Goal: Book appointment/travel/reservation

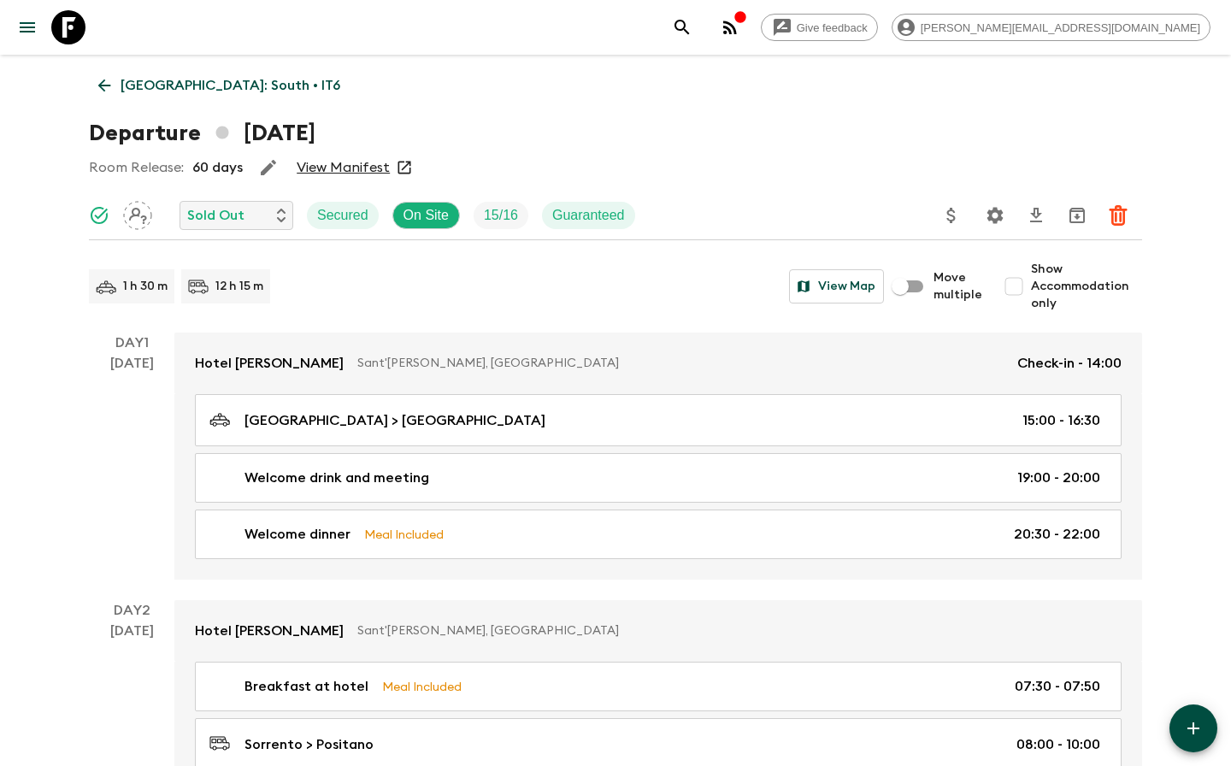
click at [143, 86] on p "[GEOGRAPHIC_DATA]: South • IT6" at bounding box center [231, 85] width 220 height 21
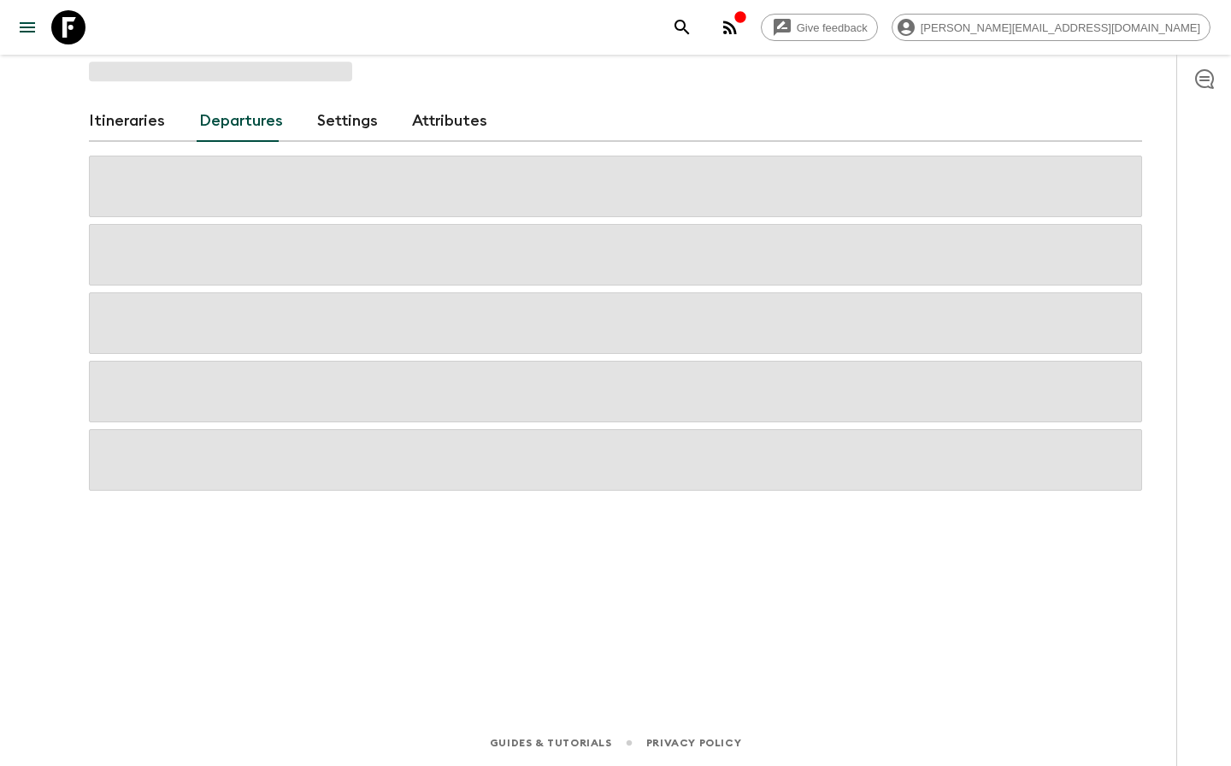
click at [51, 36] on icon at bounding box center [68, 27] width 34 height 34
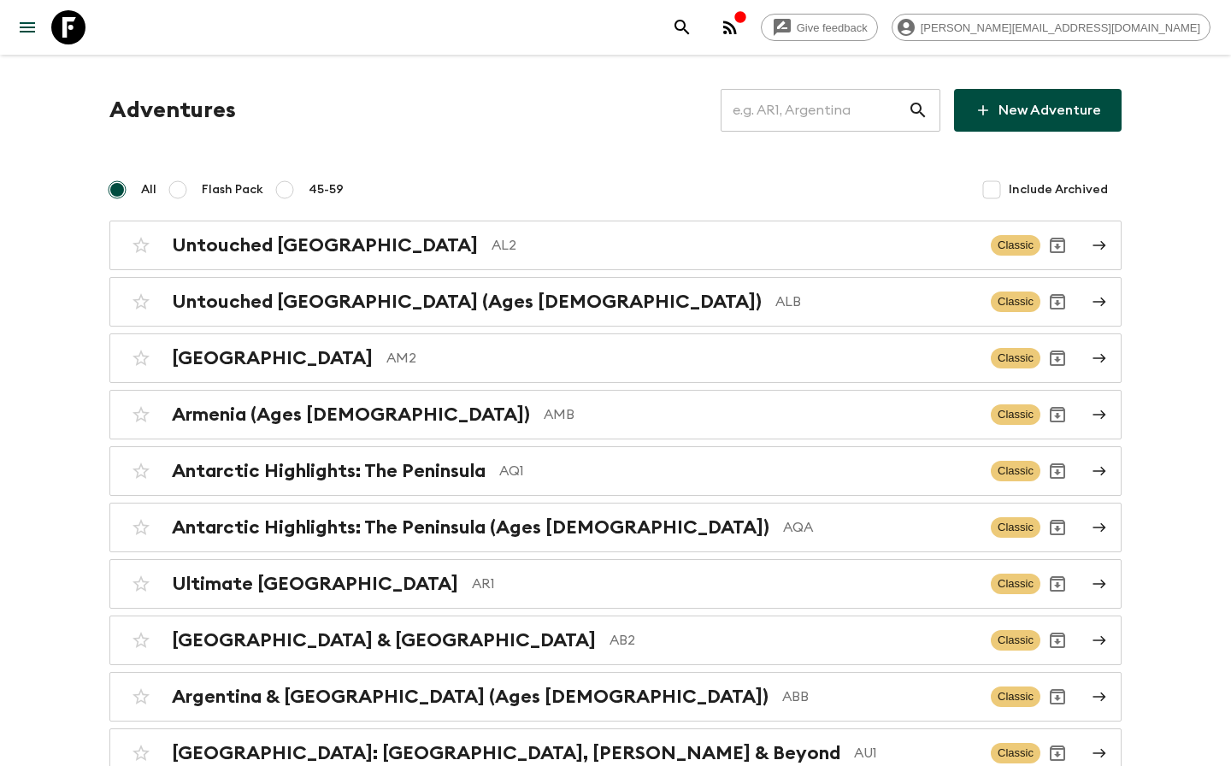
click at [826, 101] on input "text" at bounding box center [814, 110] width 187 height 48
click at [817, 112] on input "text" at bounding box center [814, 110] width 187 height 48
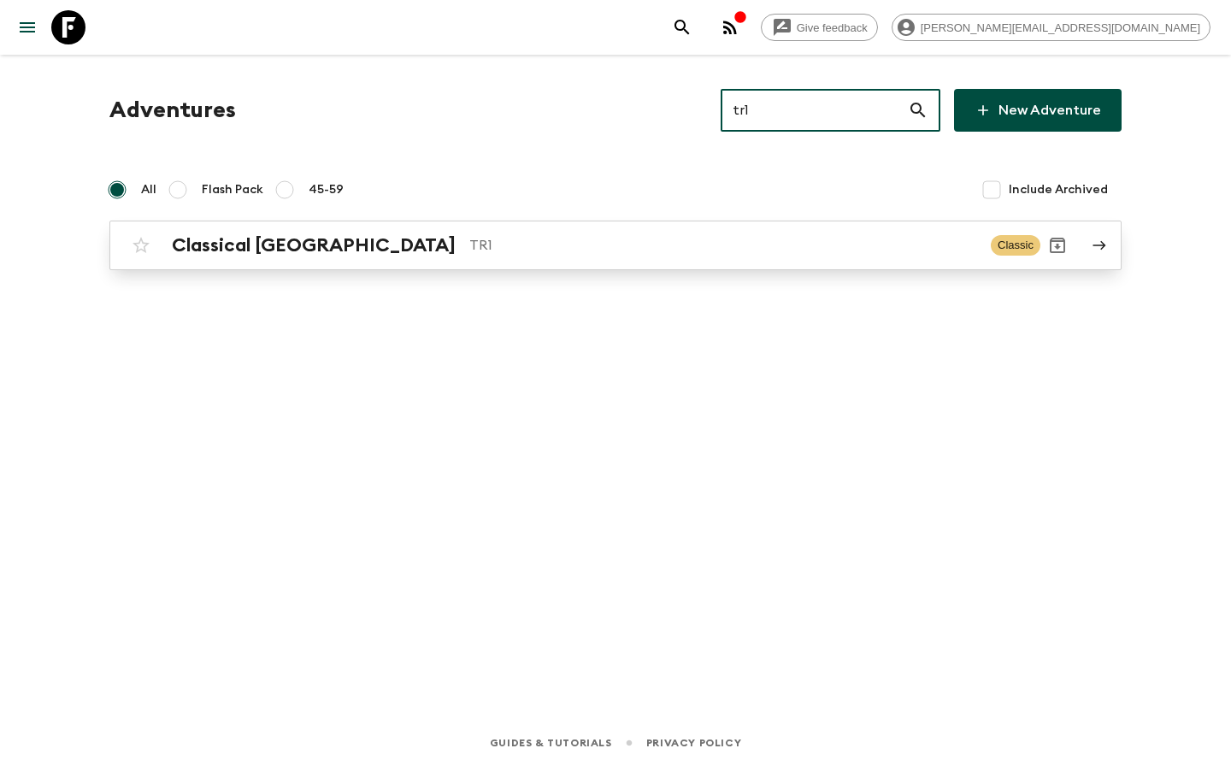
type input "tr1"
click at [474, 253] on p "TR1" at bounding box center [723, 245] width 508 height 21
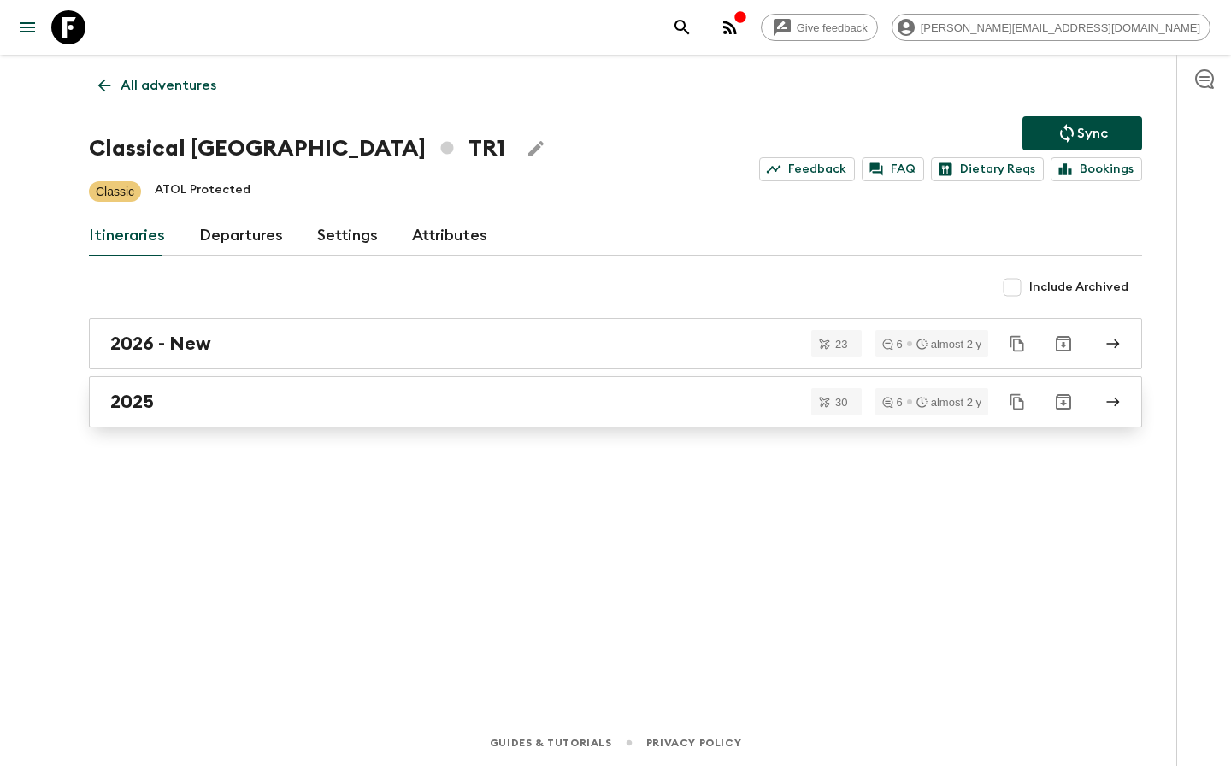
click at [121, 407] on h2 "2025" at bounding box center [132, 402] width 44 height 22
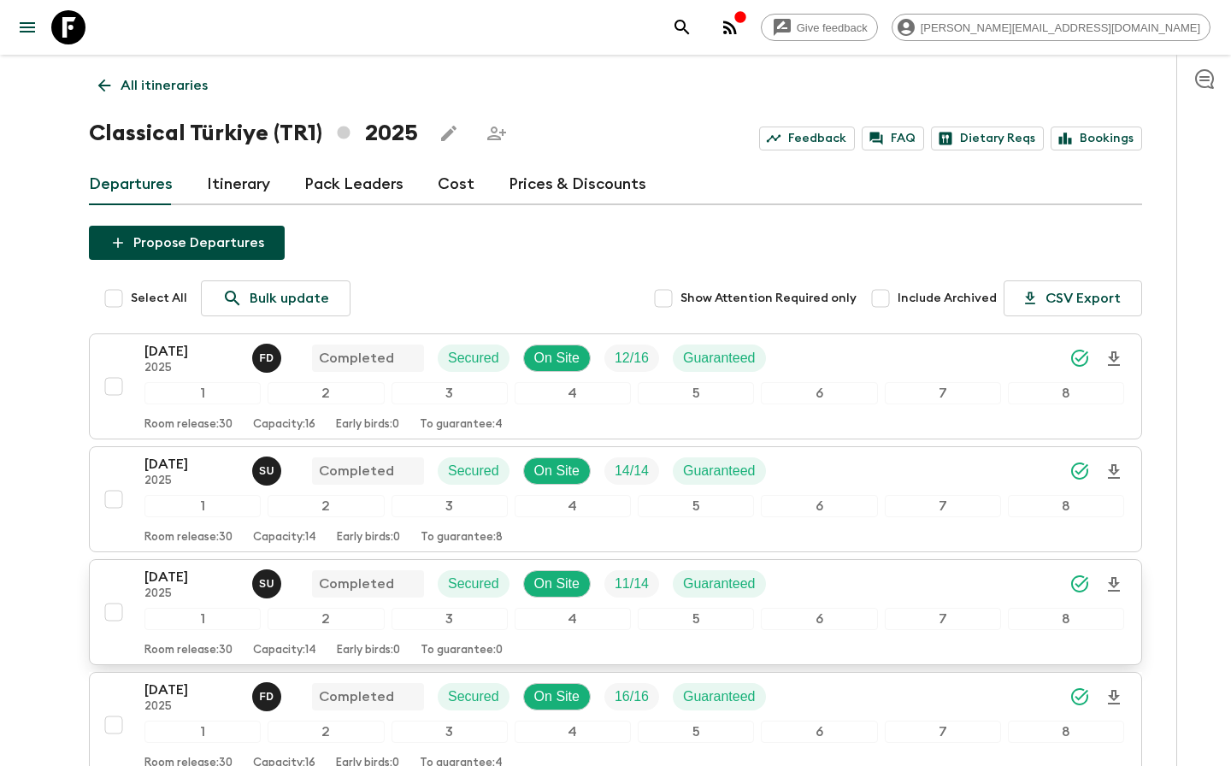
click at [172, 593] on p "2025" at bounding box center [191, 594] width 94 height 14
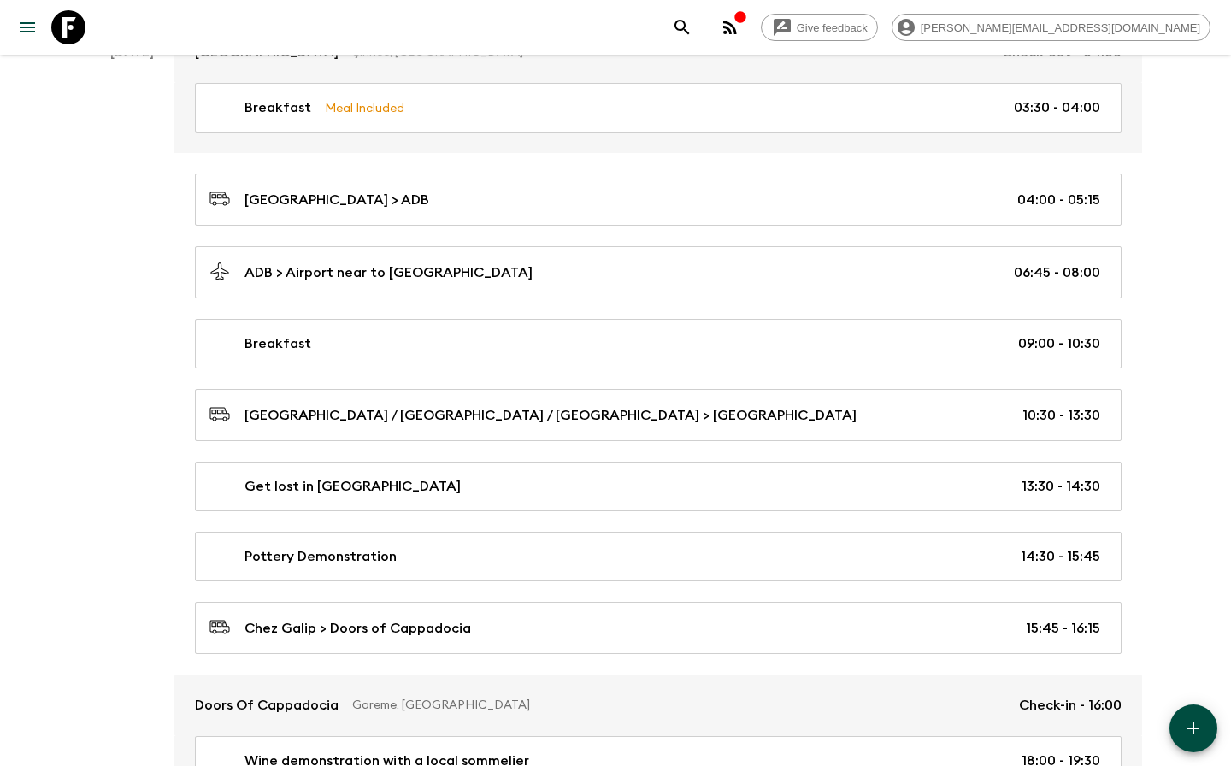
scroll to position [1492, 0]
